Goal: Use online tool/utility: Utilize a website feature to perform a specific function

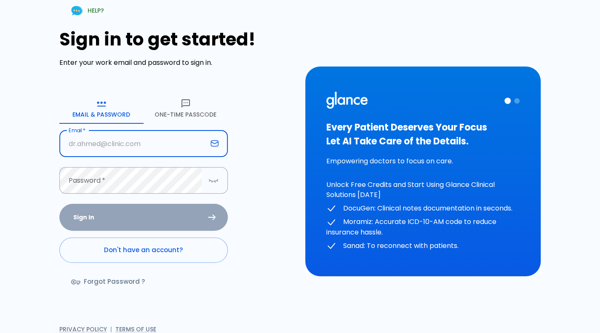
click at [126, 143] on input "Email   *" at bounding box center [133, 143] width 148 height 27
type input "[PERSON_NAME][EMAIL_ADDRESS][DOMAIN_NAME]"
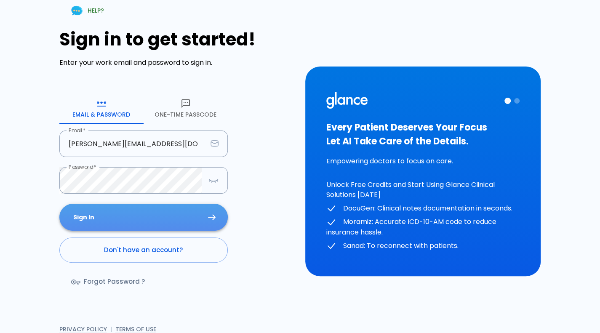
click at [105, 210] on button "Sign In" at bounding box center [143, 217] width 168 height 27
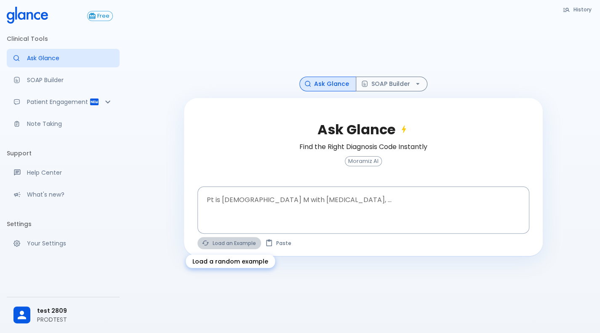
click at [221, 241] on button "Load an Example" at bounding box center [229, 243] width 64 height 12
type textarea "45F with DM2, right [MEDICAL_DATA], fever, WBC 14K, ESR 80, wound purulent, XR …"
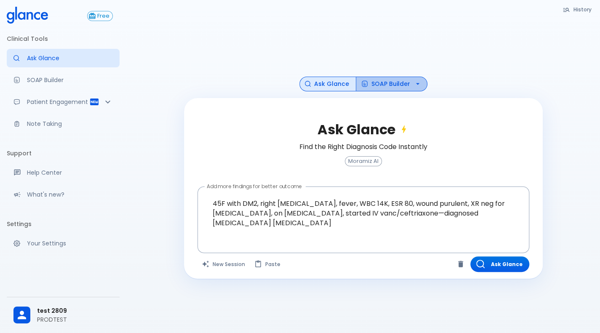
click at [377, 89] on button "SOAP Builder" at bounding box center [392, 84] width 72 height 15
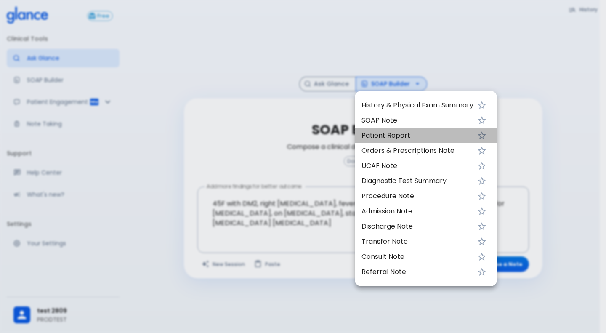
click at [367, 140] on span "Patient Report" at bounding box center [417, 135] width 112 height 10
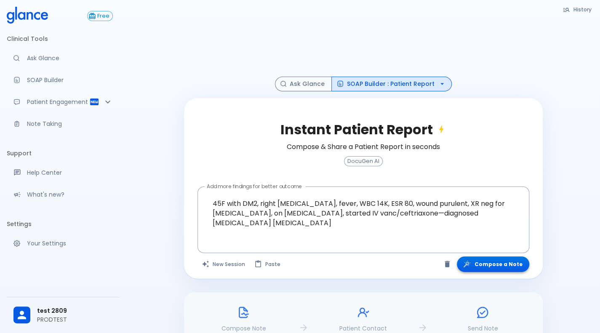
click at [486, 267] on button "Compose a Note" at bounding box center [493, 264] width 72 height 16
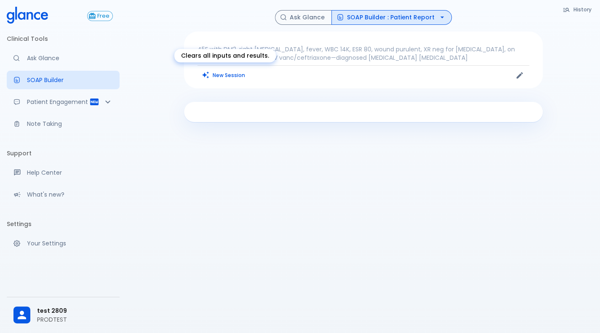
click at [226, 69] on button "New Session" at bounding box center [223, 75] width 53 height 12
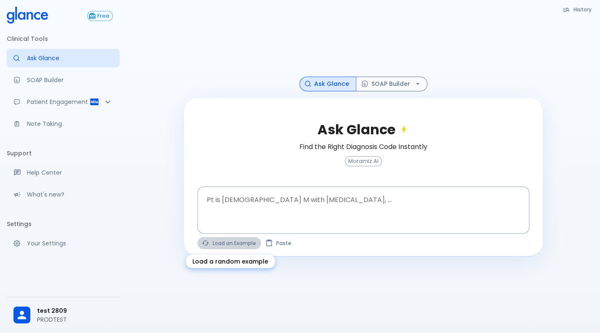
click at [228, 247] on button "Load an Example" at bounding box center [229, 243] width 64 height 12
type textarea "30F, weight loss, [MEDICAL_DATA], [MEDICAL_DATA], HR 121, [MEDICAL_DATA], TSH u…"
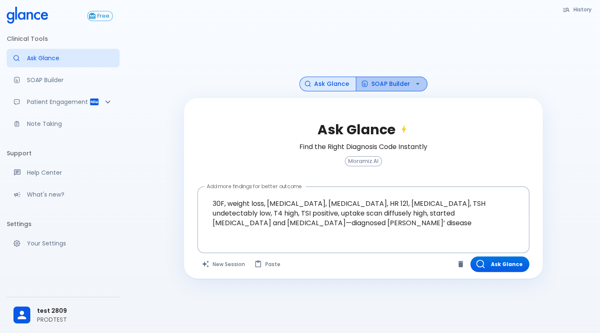
click at [385, 82] on button "SOAP Builder" at bounding box center [392, 84] width 72 height 15
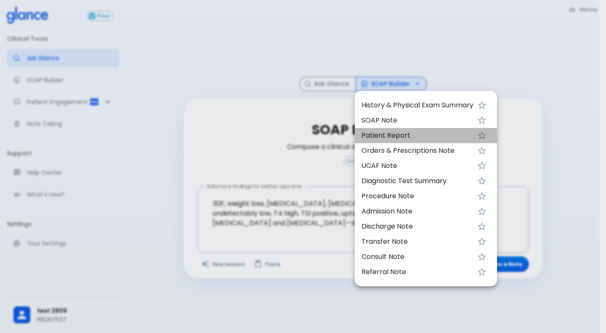
click at [383, 129] on li "Patient Report" at bounding box center [426, 135] width 142 height 15
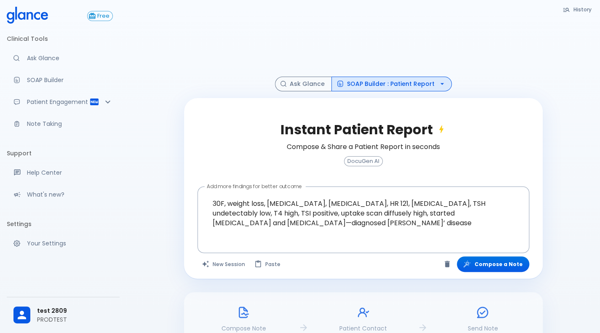
scroll to position [53, 0]
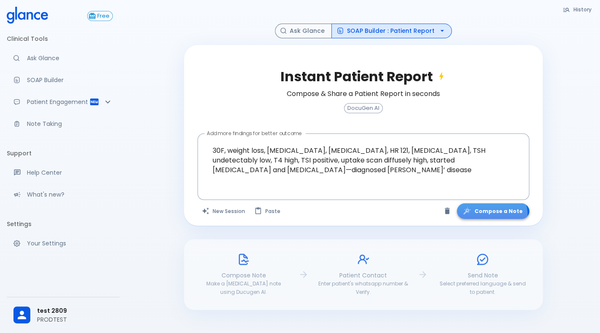
click at [496, 215] on button "Compose a Note" at bounding box center [493, 211] width 72 height 16
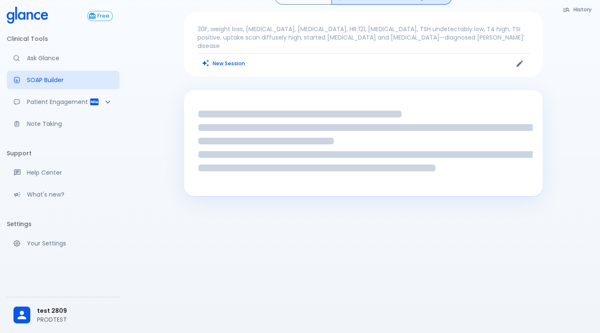
scroll to position [20, 0]
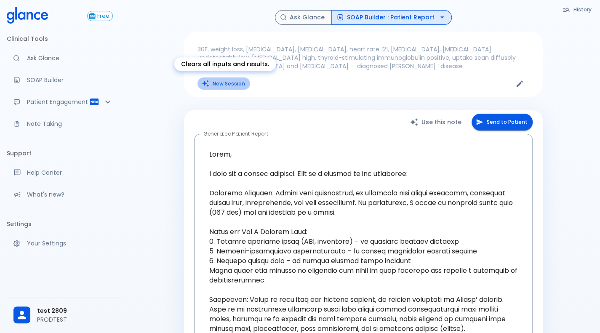
click at [218, 84] on button "New Session" at bounding box center [223, 83] width 53 height 12
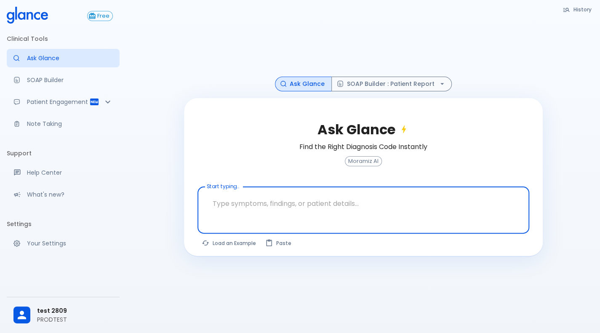
scroll to position [20, 0]
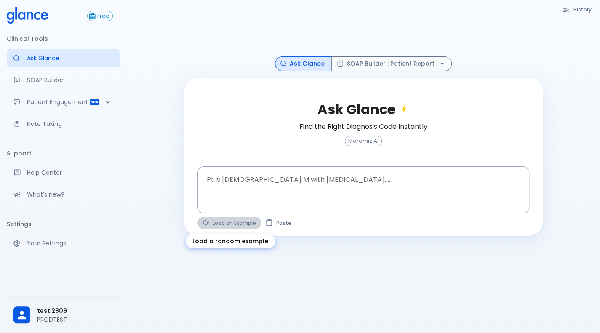
click at [241, 223] on button "Load an Example" at bounding box center [229, 223] width 64 height 12
type textarea "62M, HTN, acute tearing [MEDICAL_DATA] to back, BP 170/95, asymmetric pulses, C…"
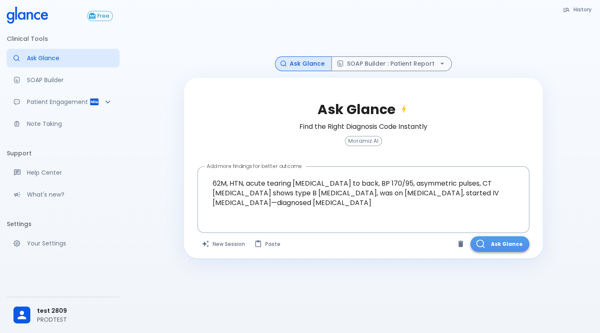
click at [503, 248] on button "Ask Glance" at bounding box center [499, 244] width 59 height 16
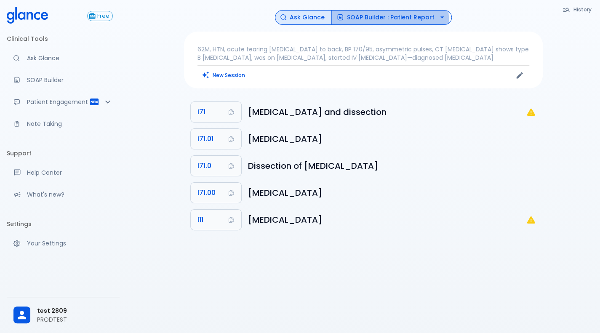
click at [370, 21] on button "SOAP Builder : Patient Report" at bounding box center [391, 17] width 120 height 15
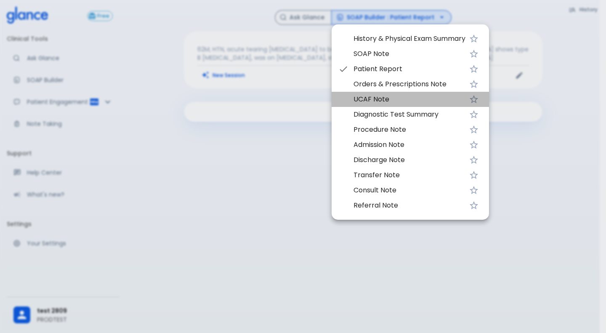
click at [367, 101] on span "UCAF Note" at bounding box center [409, 99] width 112 height 10
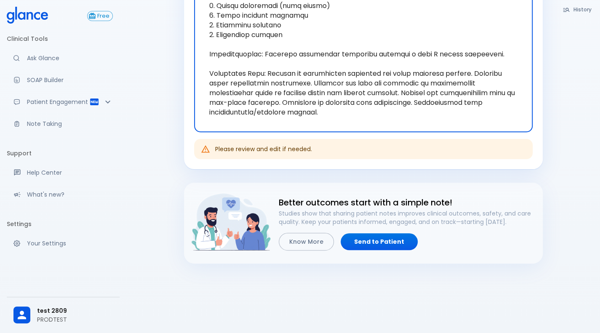
scroll to position [252, 0]
